Goal: Information Seeking & Learning: Learn about a topic

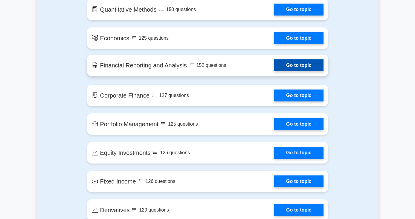
scroll to position [344, 0]
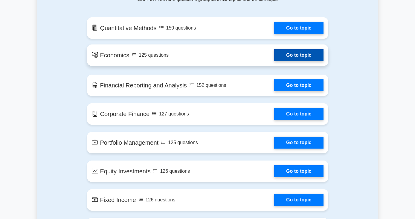
click at [295, 54] on link "Go to topic" at bounding box center [298, 55] width 49 height 12
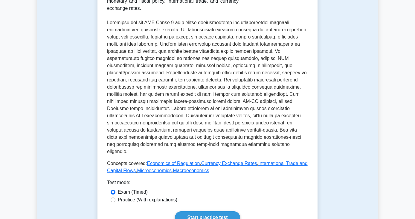
scroll to position [190, 0]
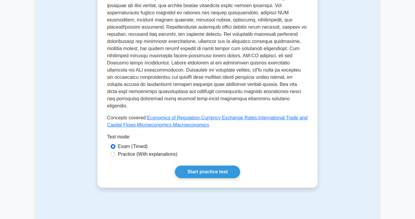
click at [156, 151] on label "Practice (With explanations)" at bounding box center [147, 154] width 59 height 7
click at [115, 152] on input "Practice (With explanations)" at bounding box center [113, 154] width 5 height 5
radio input "true"
click at [195, 166] on link "Start practice test" at bounding box center [207, 172] width 65 height 13
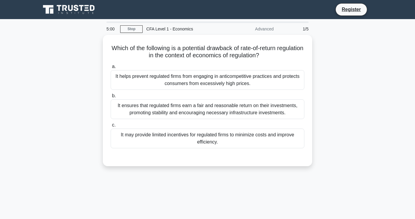
scroll to position [6, 0]
